Goal: Use online tool/utility: Utilize a website feature to perform a specific function

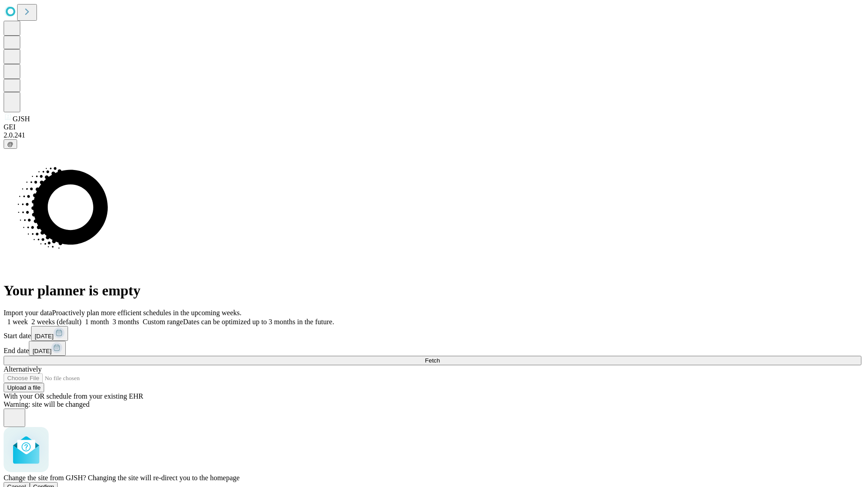
click at [55, 483] on span "Confirm" at bounding box center [43, 486] width 21 height 7
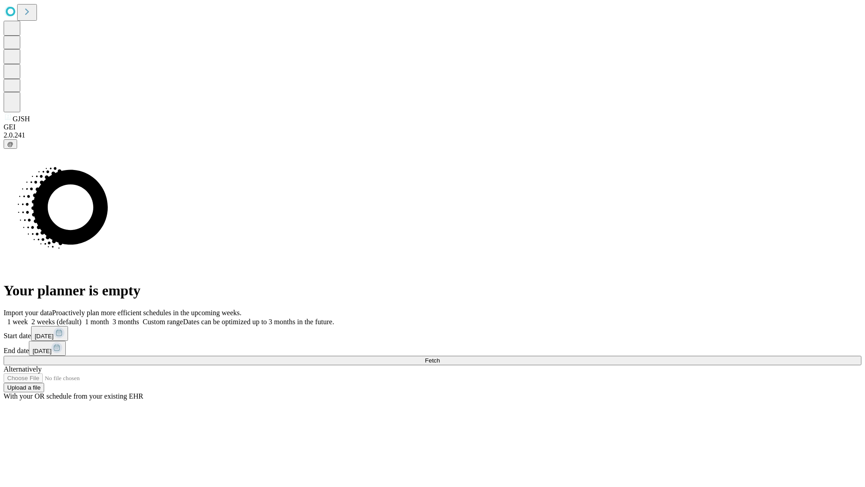
click at [28, 318] on label "1 week" at bounding box center [16, 322] width 24 height 8
click at [440, 357] on span "Fetch" at bounding box center [432, 360] width 15 height 7
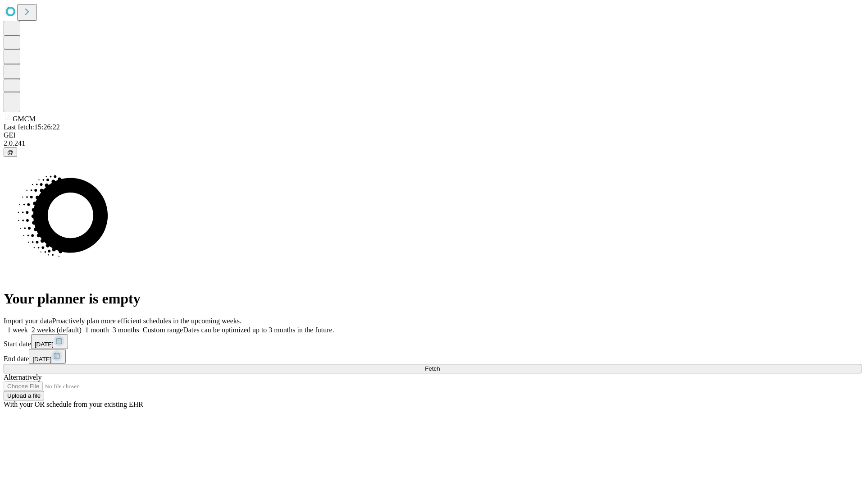
click at [28, 326] on label "1 week" at bounding box center [16, 330] width 24 height 8
click at [440, 365] on span "Fetch" at bounding box center [432, 368] width 15 height 7
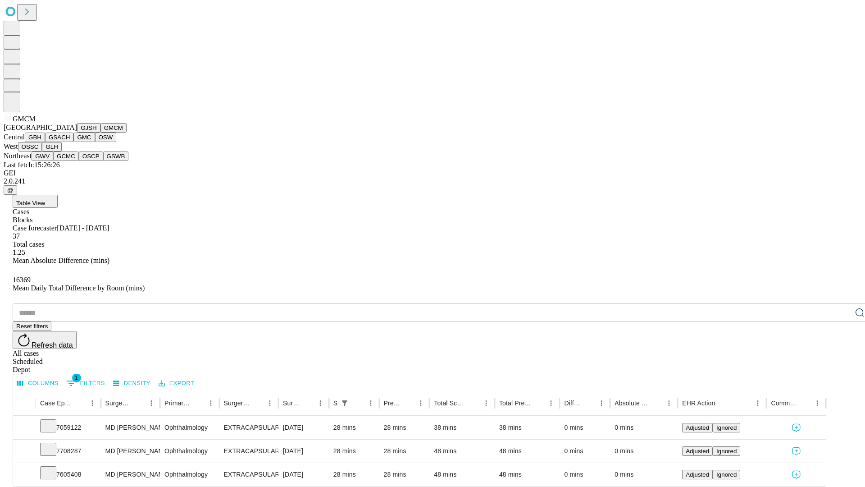
click at [45, 142] on button "GBH" at bounding box center [35, 136] width 20 height 9
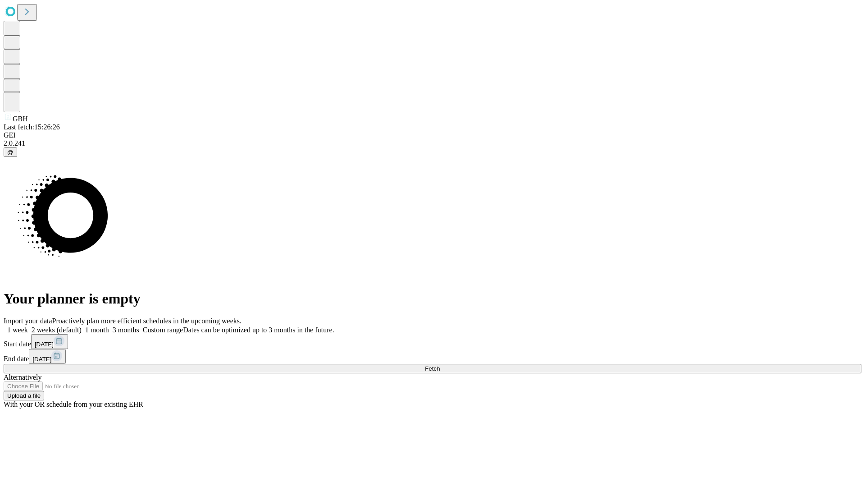
click at [28, 326] on label "1 week" at bounding box center [16, 330] width 24 height 8
click at [440, 365] on span "Fetch" at bounding box center [432, 368] width 15 height 7
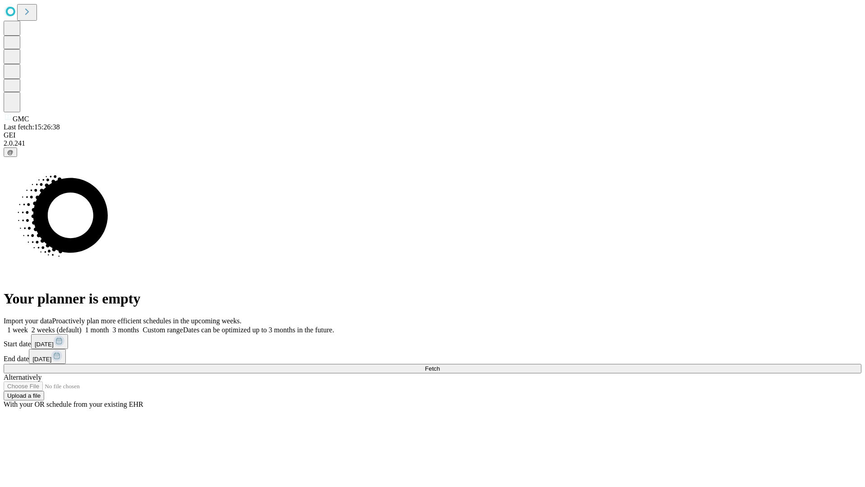
click at [28, 326] on label "1 week" at bounding box center [16, 330] width 24 height 8
click at [440, 365] on span "Fetch" at bounding box center [432, 368] width 15 height 7
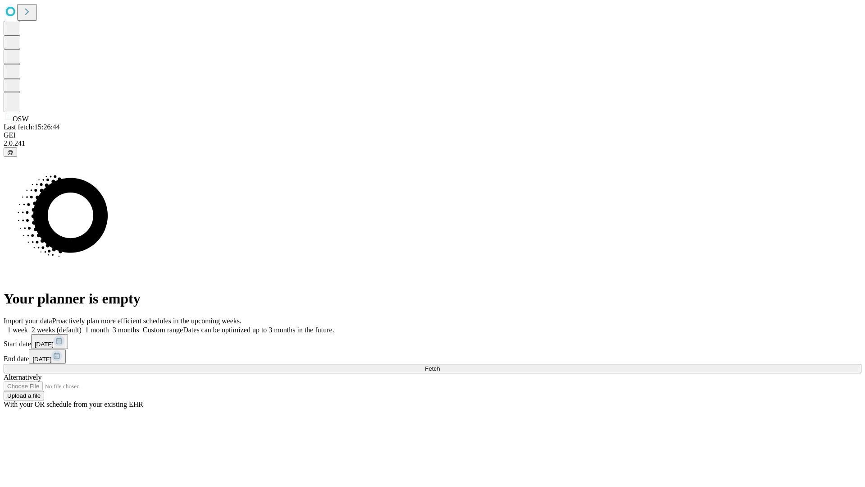
click at [440, 365] on span "Fetch" at bounding box center [432, 368] width 15 height 7
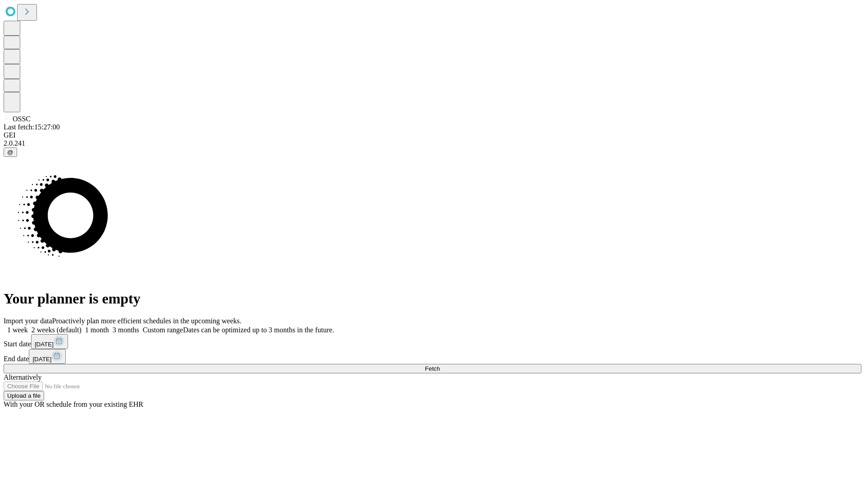
click at [28, 326] on label "1 week" at bounding box center [16, 330] width 24 height 8
click at [440, 365] on span "Fetch" at bounding box center [432, 368] width 15 height 7
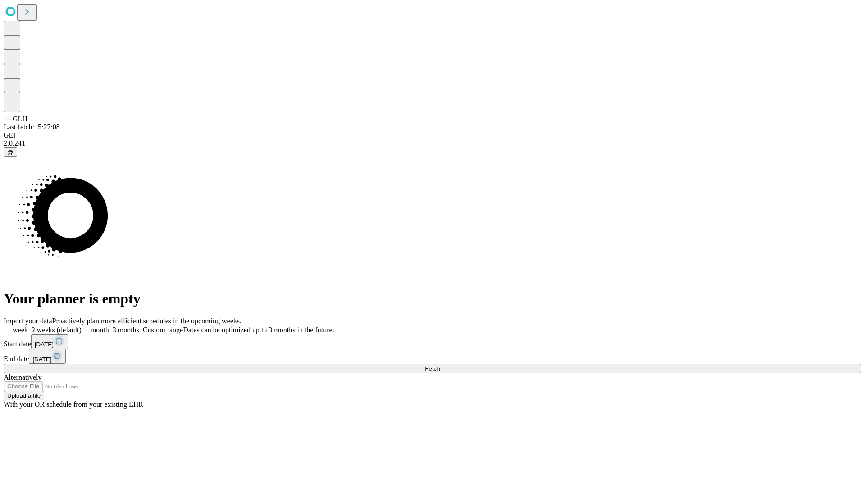
click at [440, 365] on span "Fetch" at bounding box center [432, 368] width 15 height 7
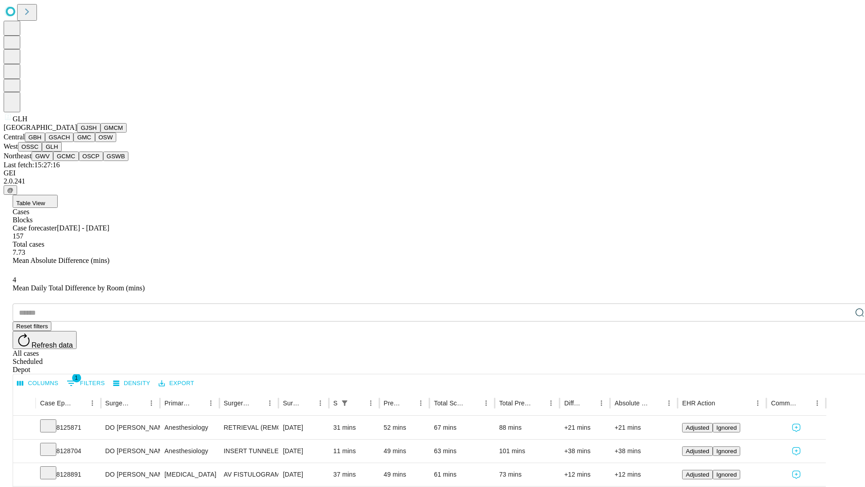
click at [53, 161] on button "GWV" at bounding box center [43, 155] width 22 height 9
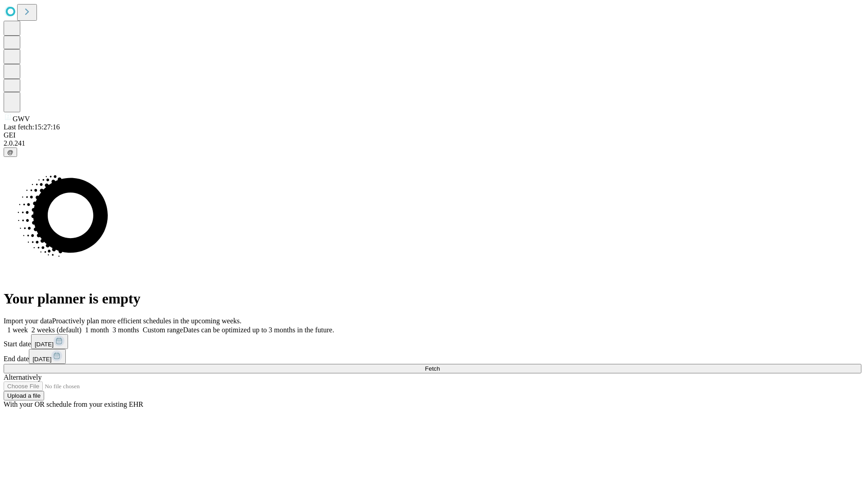
click at [28, 326] on label "1 week" at bounding box center [16, 330] width 24 height 8
click at [440, 365] on span "Fetch" at bounding box center [432, 368] width 15 height 7
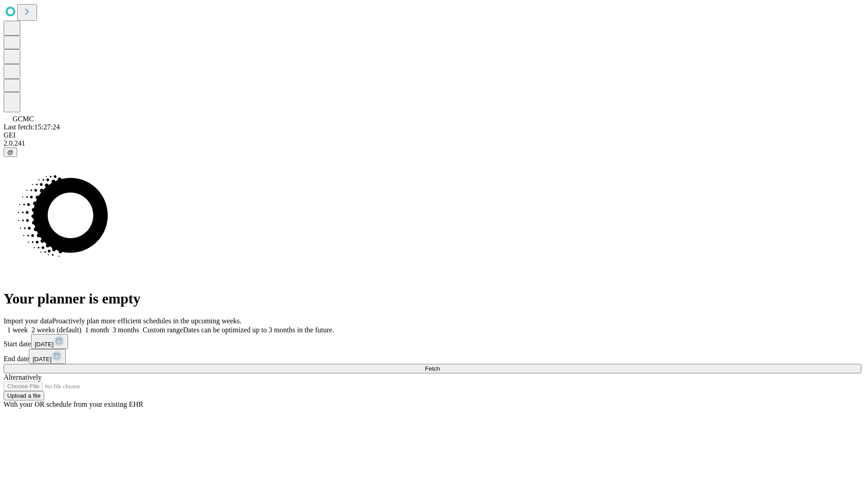
click at [28, 326] on label "1 week" at bounding box center [16, 330] width 24 height 8
click at [440, 365] on span "Fetch" at bounding box center [432, 368] width 15 height 7
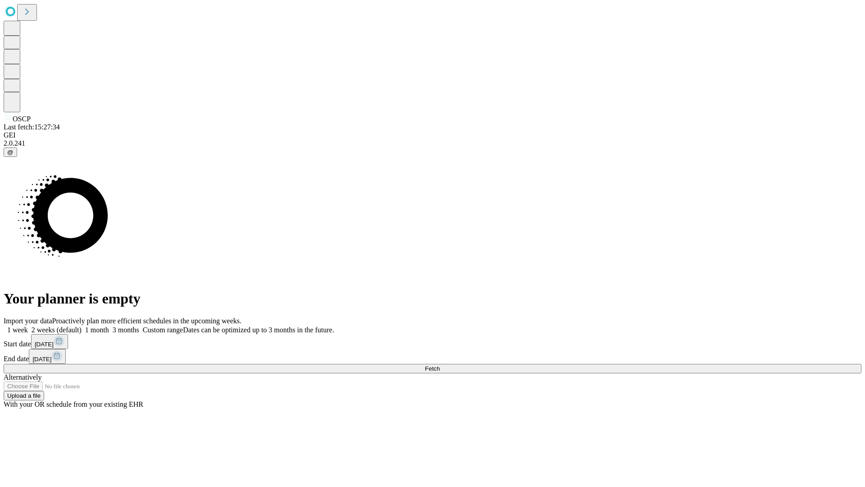
click at [28, 326] on label "1 week" at bounding box center [16, 330] width 24 height 8
click at [440, 365] on span "Fetch" at bounding box center [432, 368] width 15 height 7
